Goal: Subscribe to service/newsletter

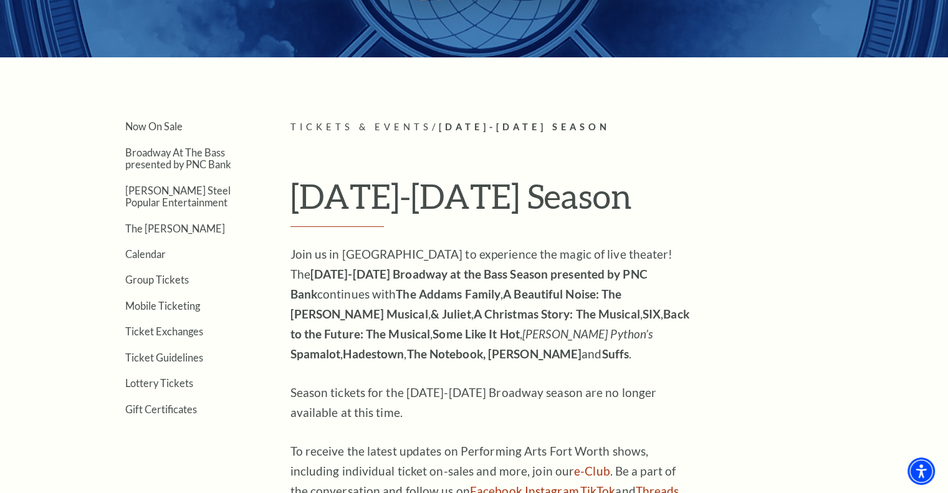
scroll to position [249, 0]
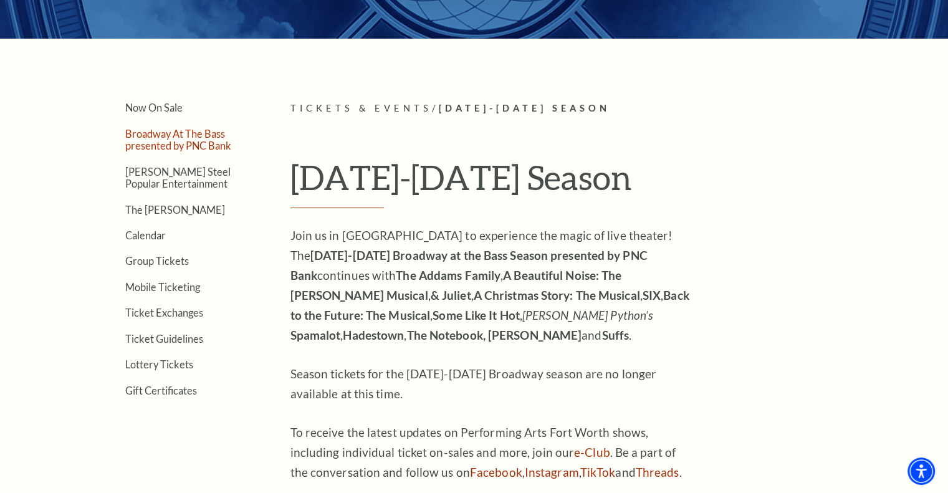
click at [165, 140] on link "Broadway At The Bass presented by PNC Bank" at bounding box center [178, 140] width 106 height 24
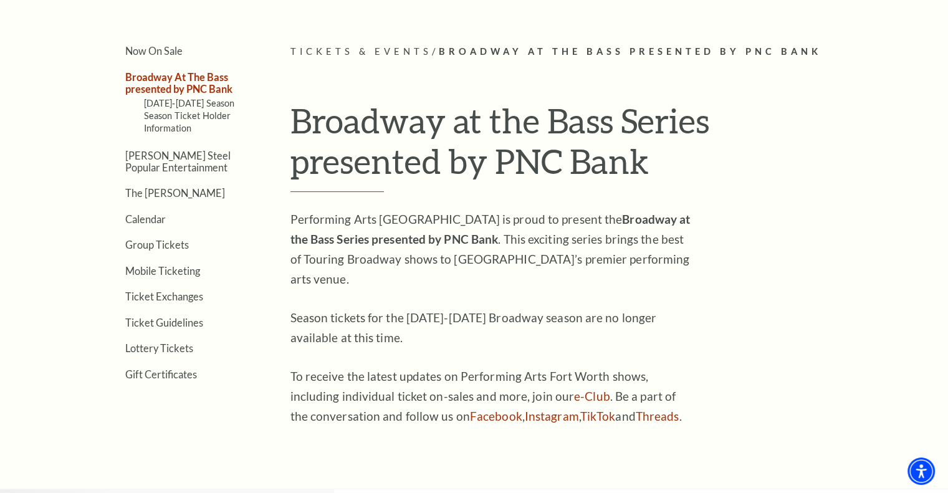
scroll to position [374, 0]
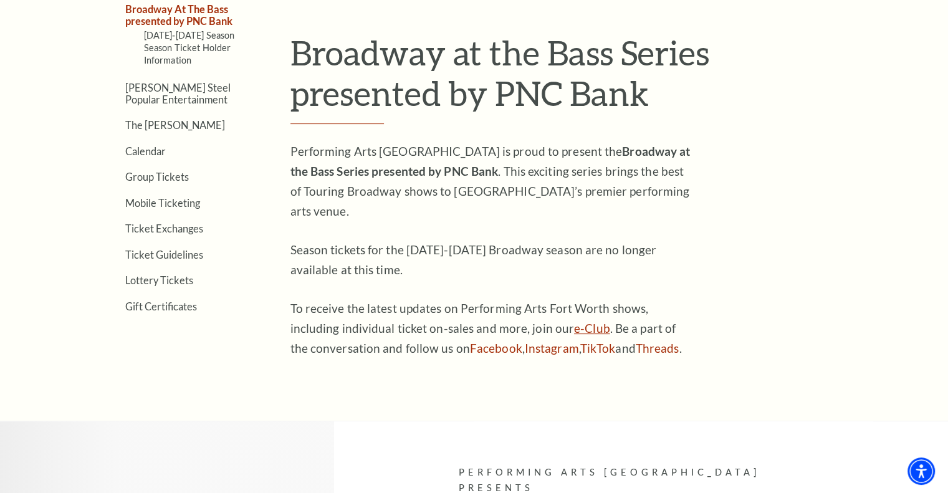
click at [574, 321] on link "e-Club" at bounding box center [592, 328] width 36 height 14
